Goal: Find contact information: Find contact information

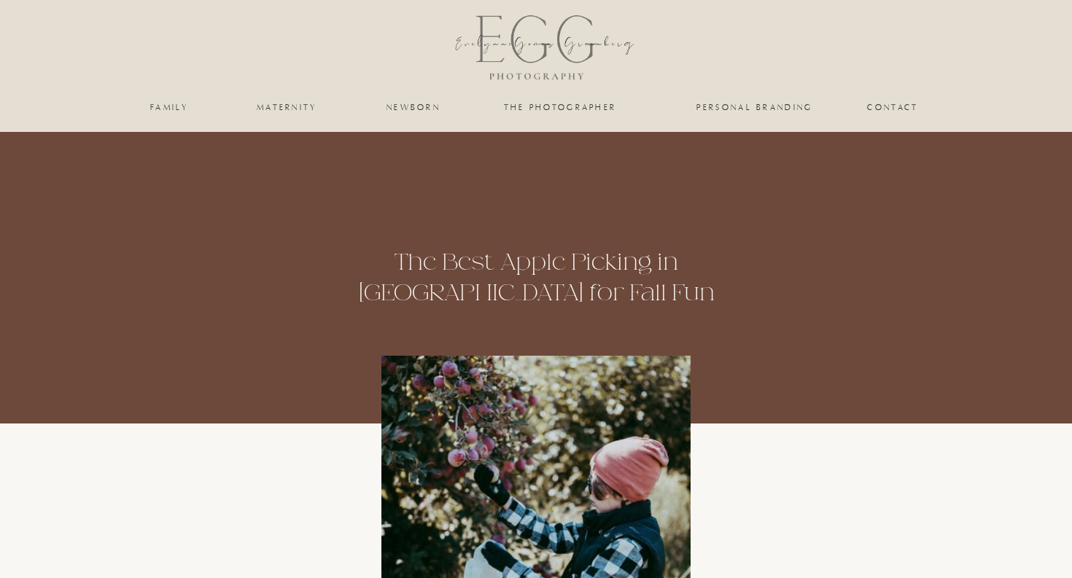
click at [760, 106] on nav "personal branding" at bounding box center [755, 107] width 120 height 9
click at [163, 106] on nav "family" at bounding box center [169, 107] width 59 height 9
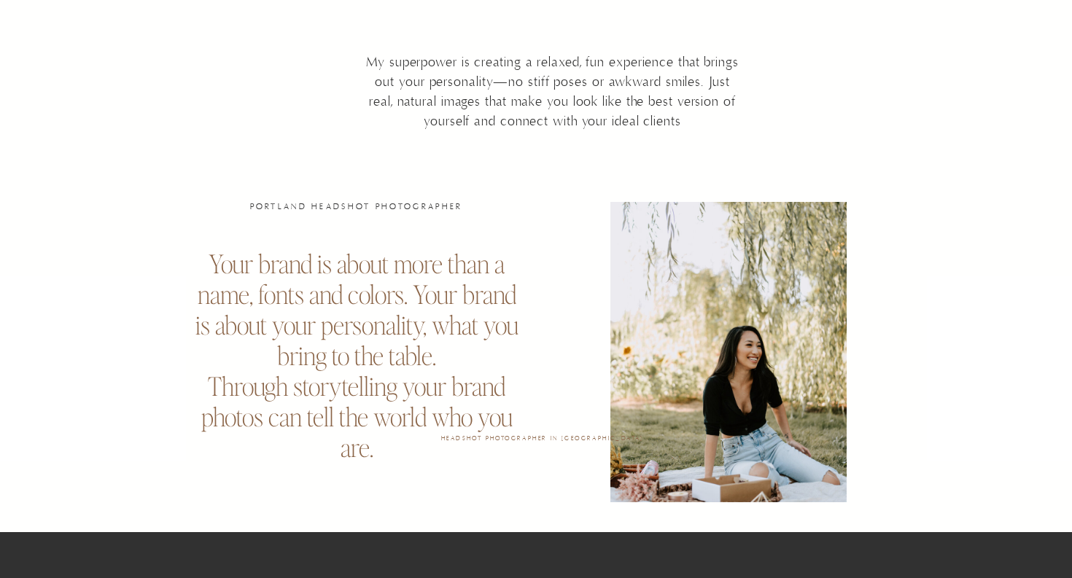
scroll to position [653, 0]
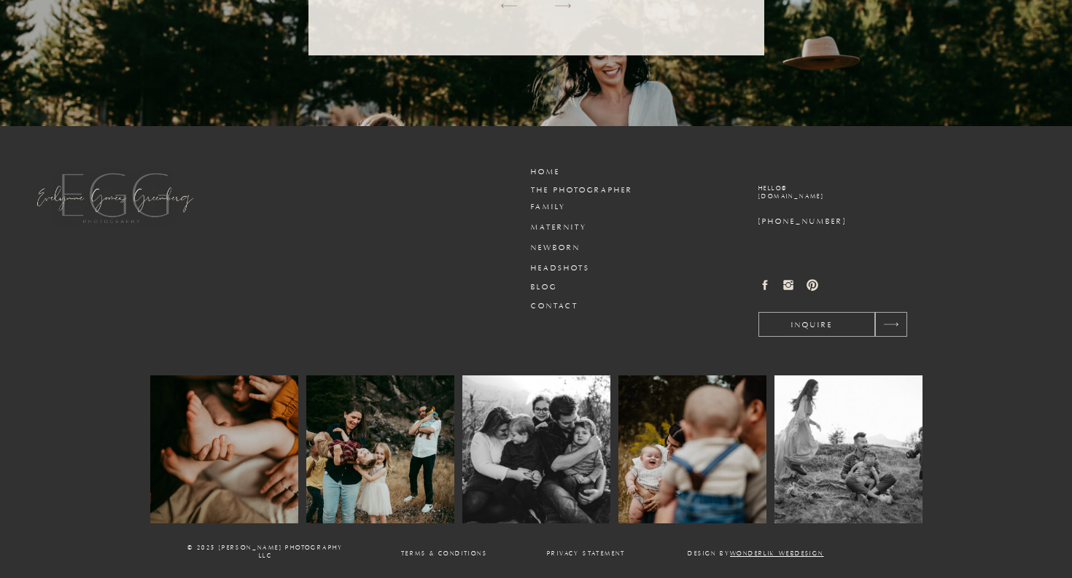
scroll to position [1523, 0]
click at [544, 310] on h3 "Contact" at bounding box center [566, 306] width 70 height 11
click at [556, 305] on h3 "Contact" at bounding box center [566, 306] width 70 height 11
click at [564, 306] on h3 "Contact" at bounding box center [566, 306] width 70 height 11
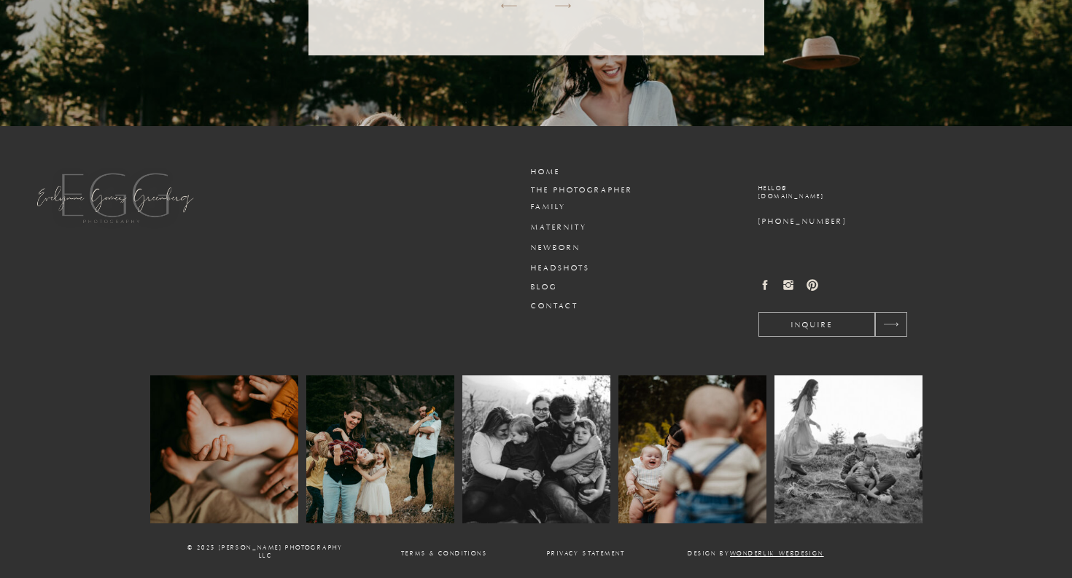
click at [787, 284] on circle at bounding box center [788, 285] width 4 height 4
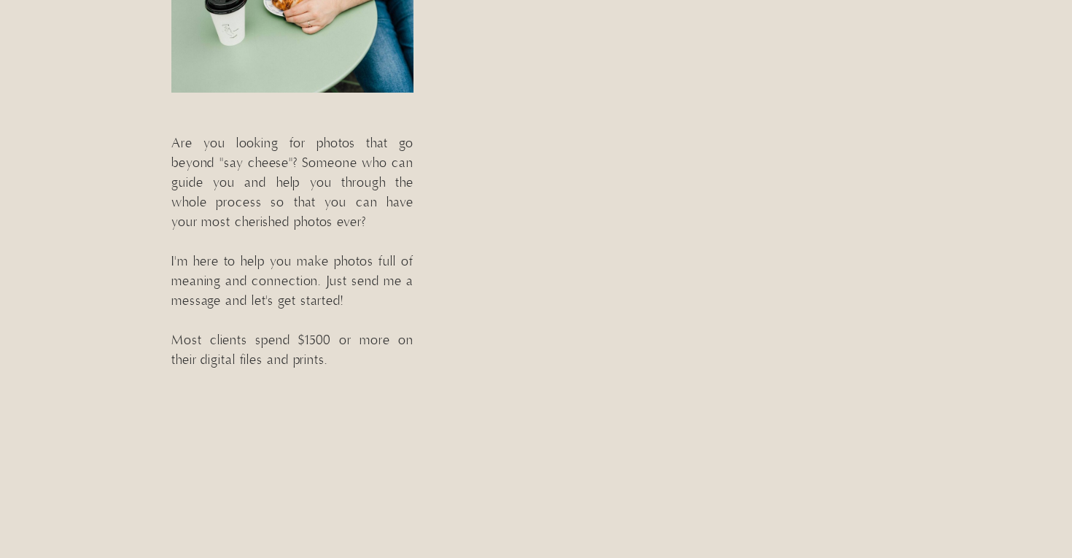
scroll to position [442, 0]
